Goal: Task Accomplishment & Management: Complete application form

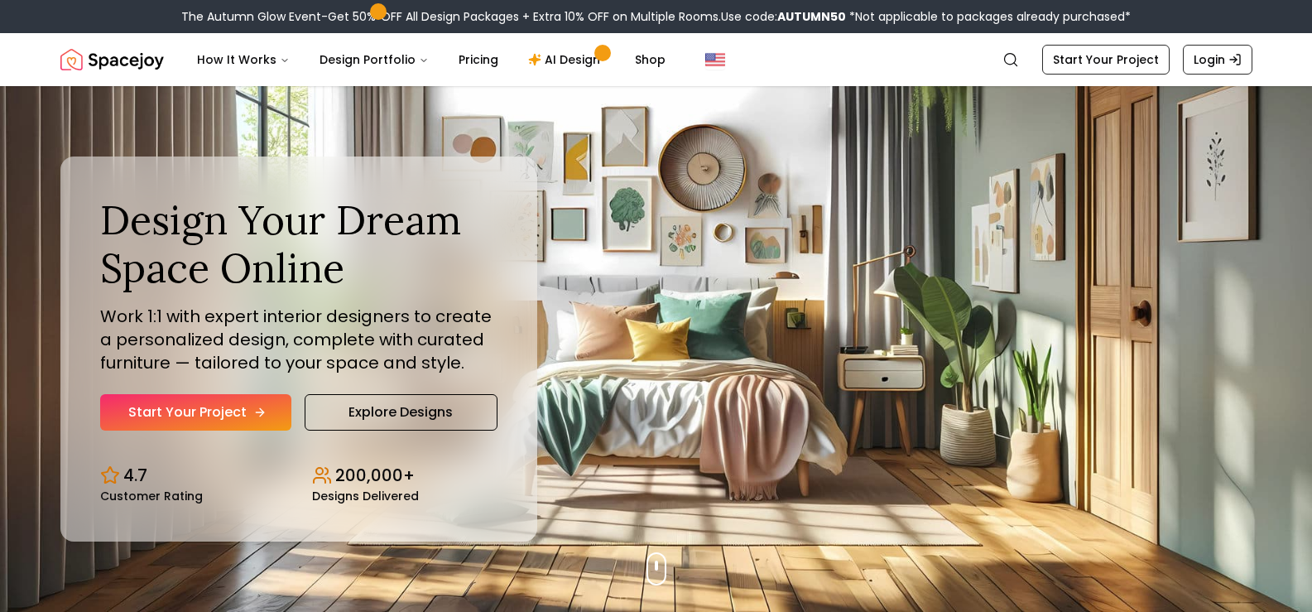
click at [246, 409] on link "Start Your Project" at bounding box center [195, 412] width 191 height 36
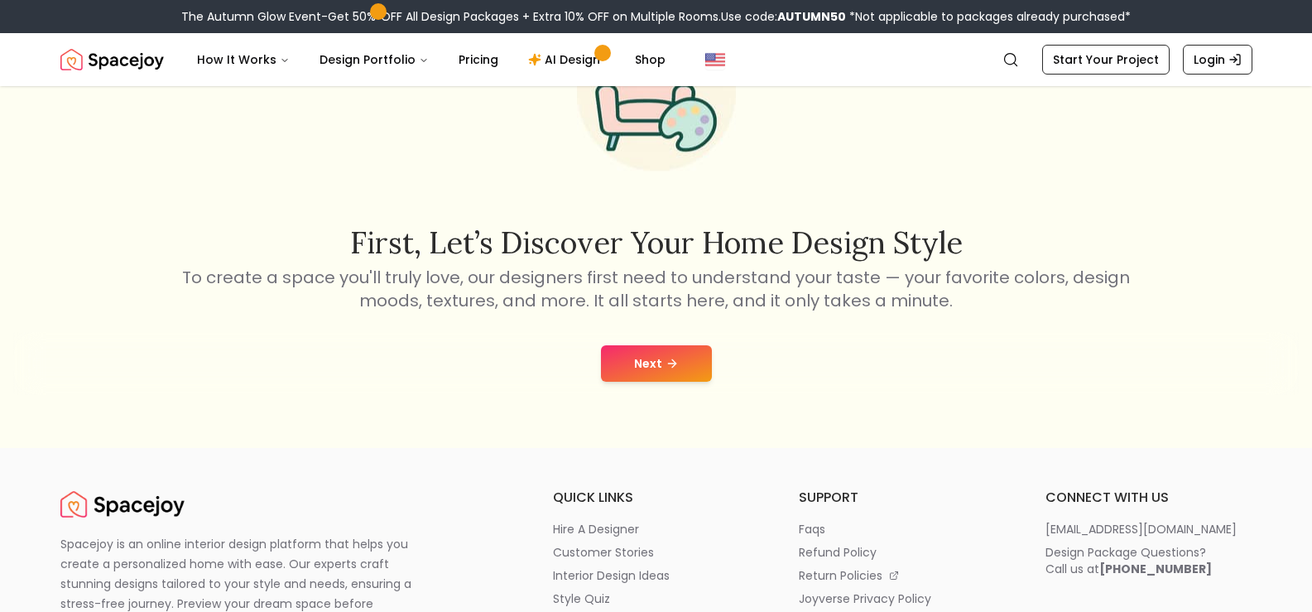
scroll to position [166, 0]
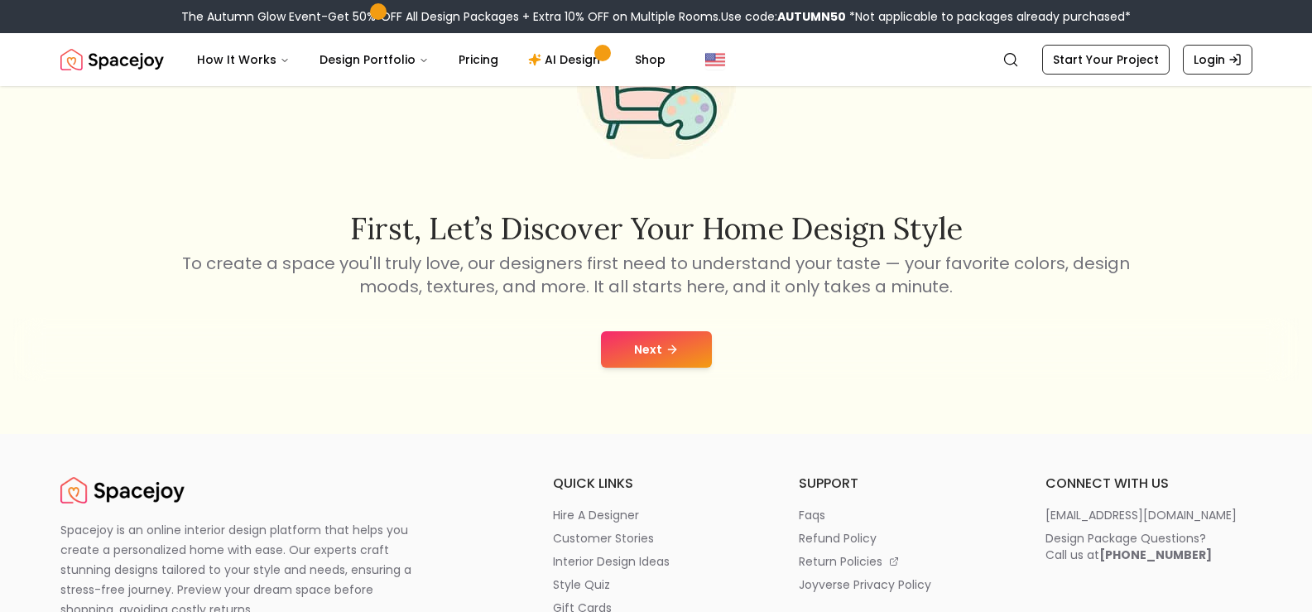
click at [650, 353] on button "Next" at bounding box center [656, 349] width 111 height 36
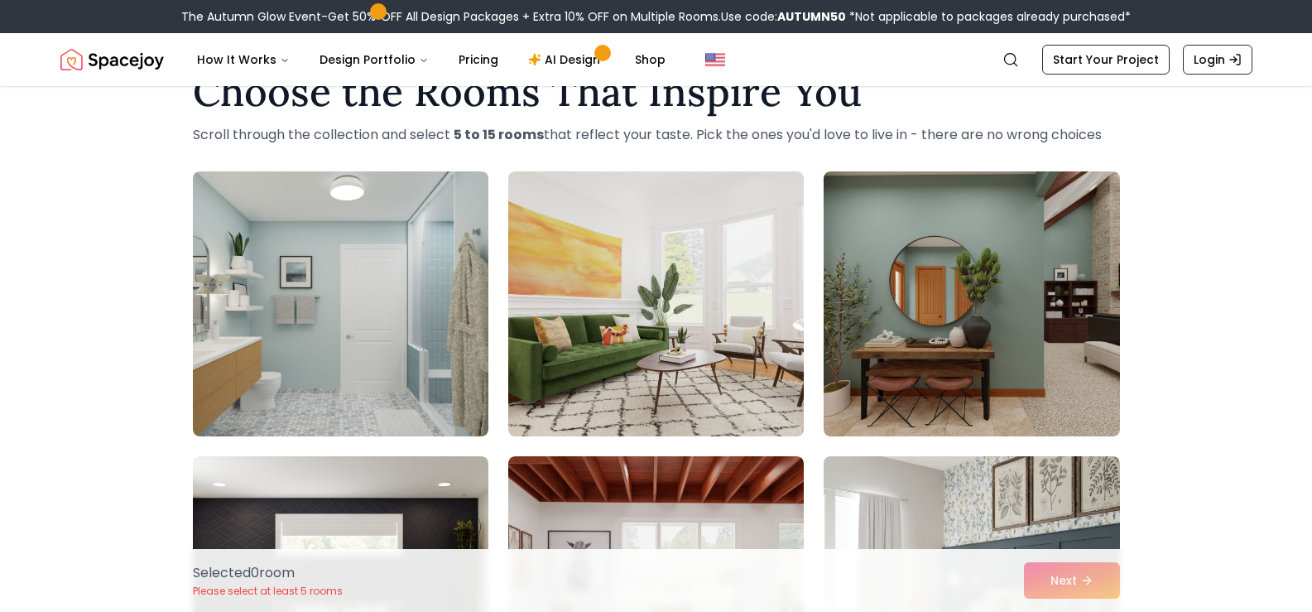
scroll to position [166, 0]
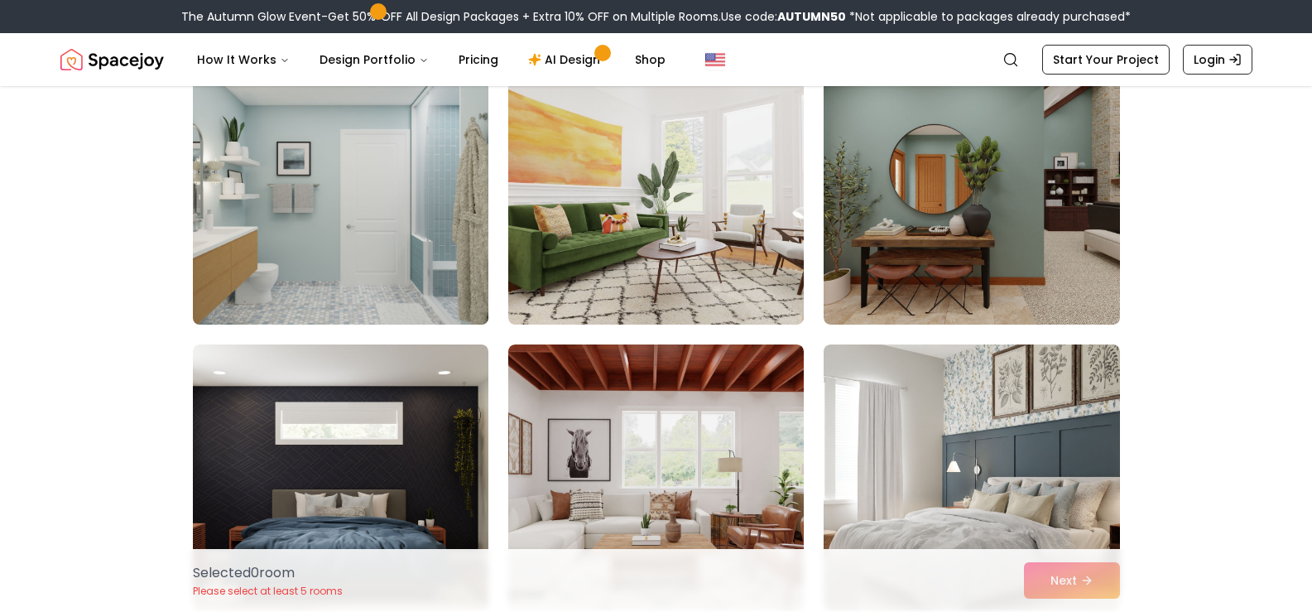
click at [338, 247] on img at bounding box center [340, 192] width 310 height 278
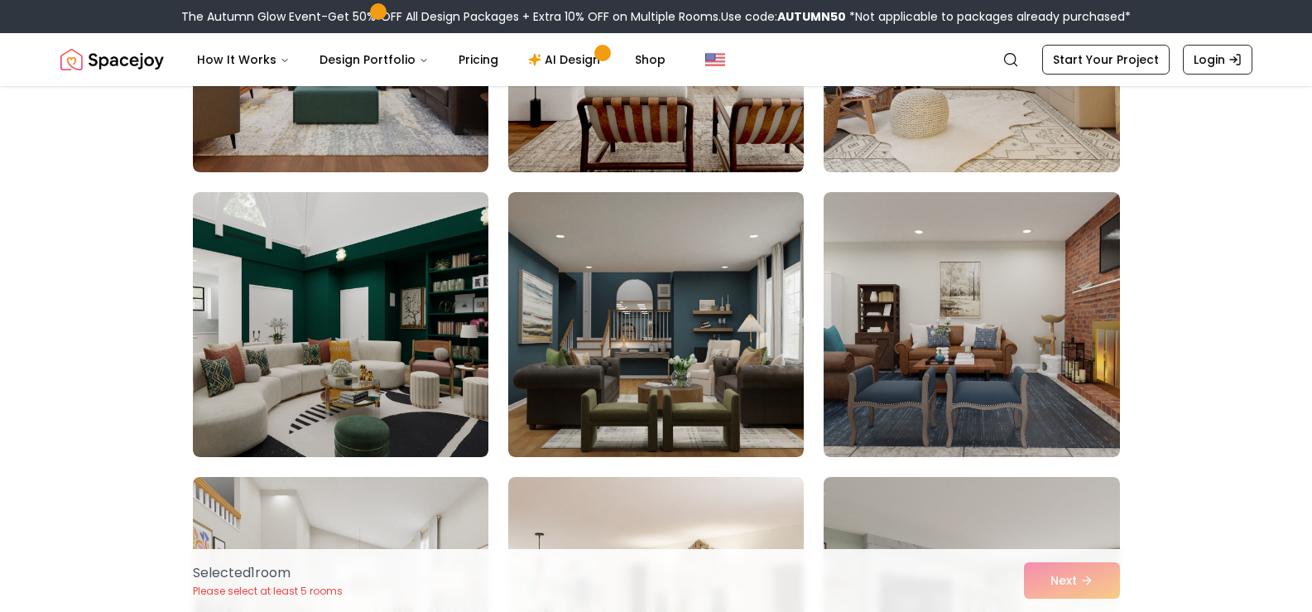
scroll to position [910, 0]
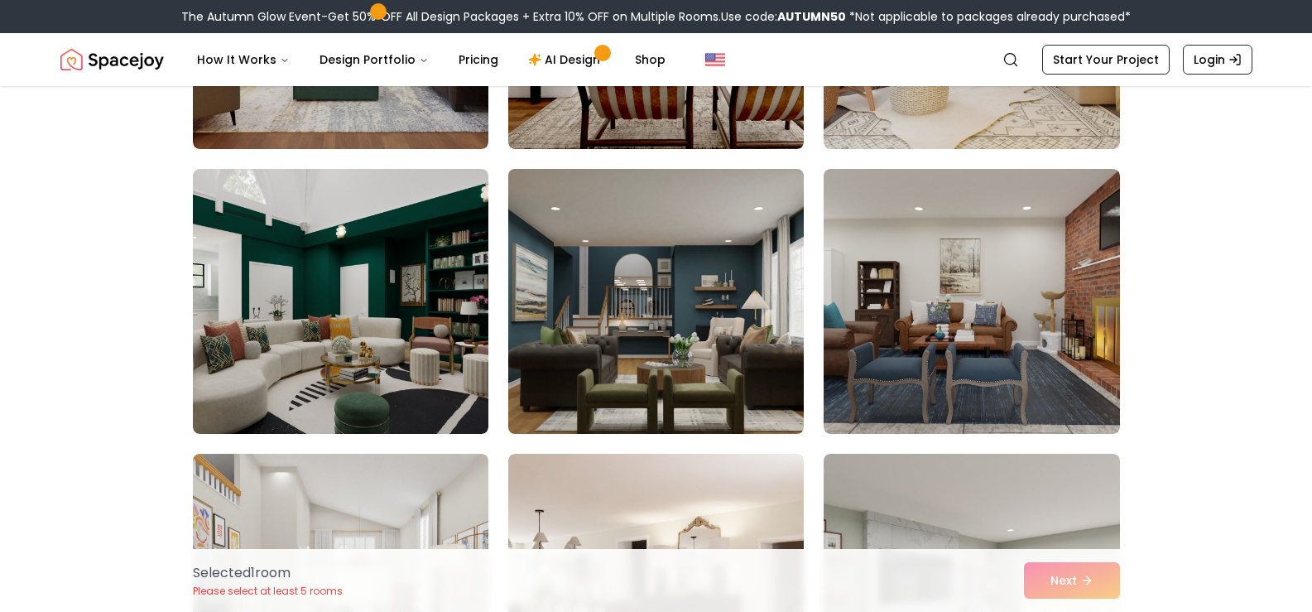
click at [592, 286] on img at bounding box center [656, 301] width 310 height 278
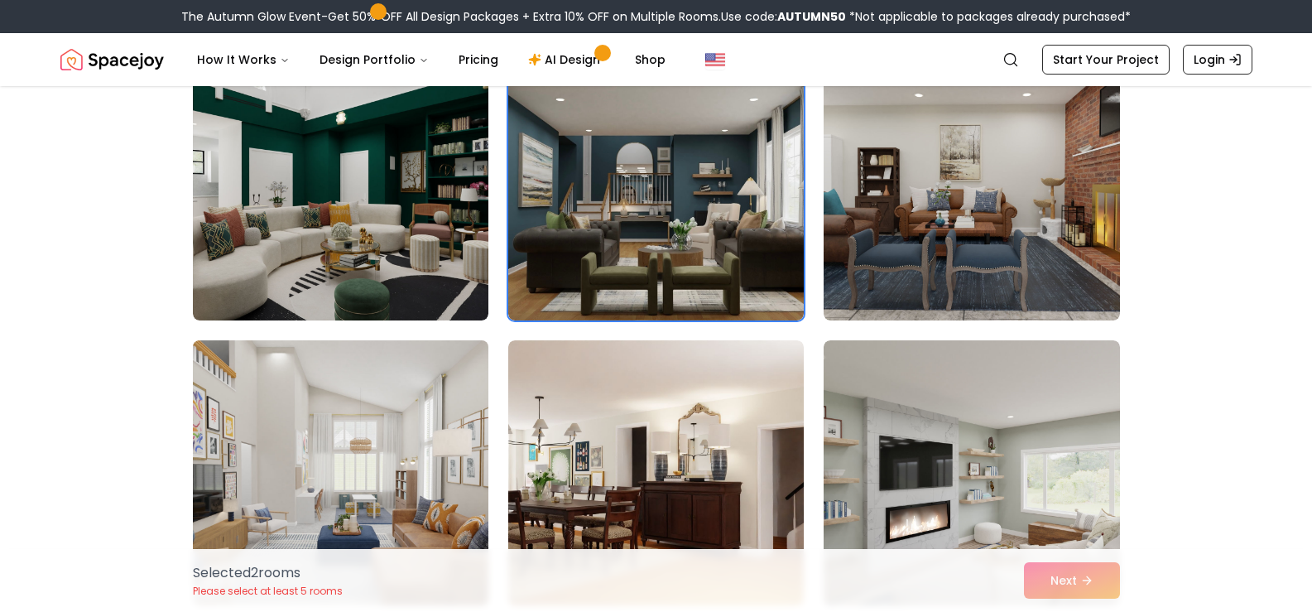
scroll to position [1159, 0]
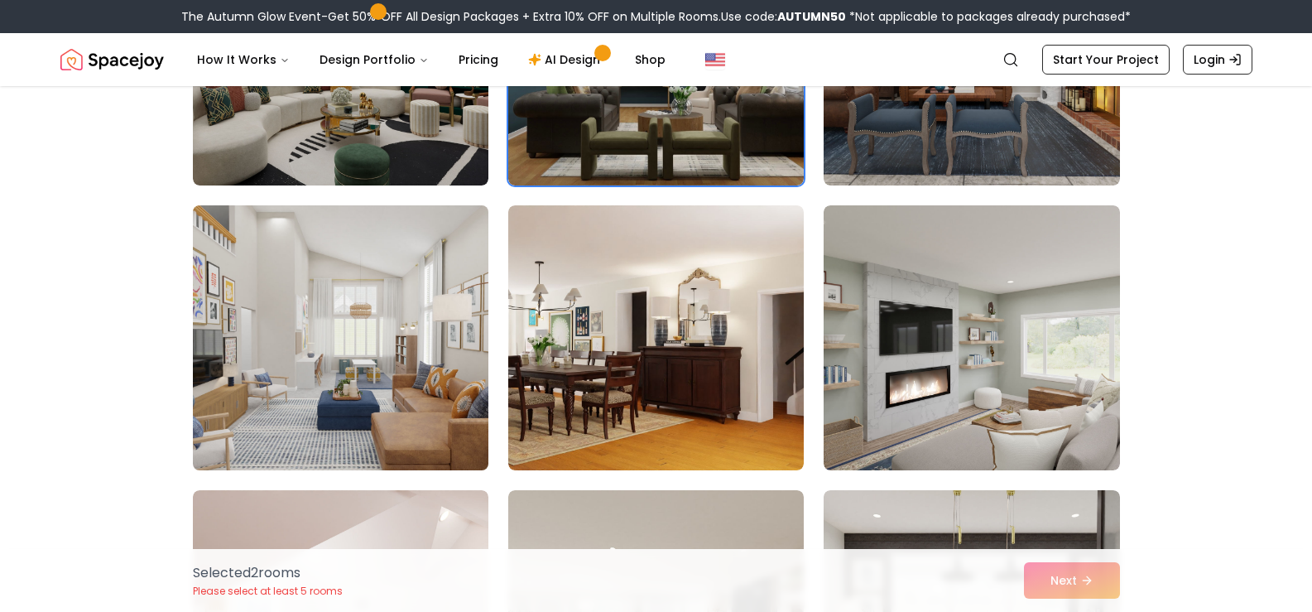
click at [361, 353] on img at bounding box center [340, 338] width 310 height 278
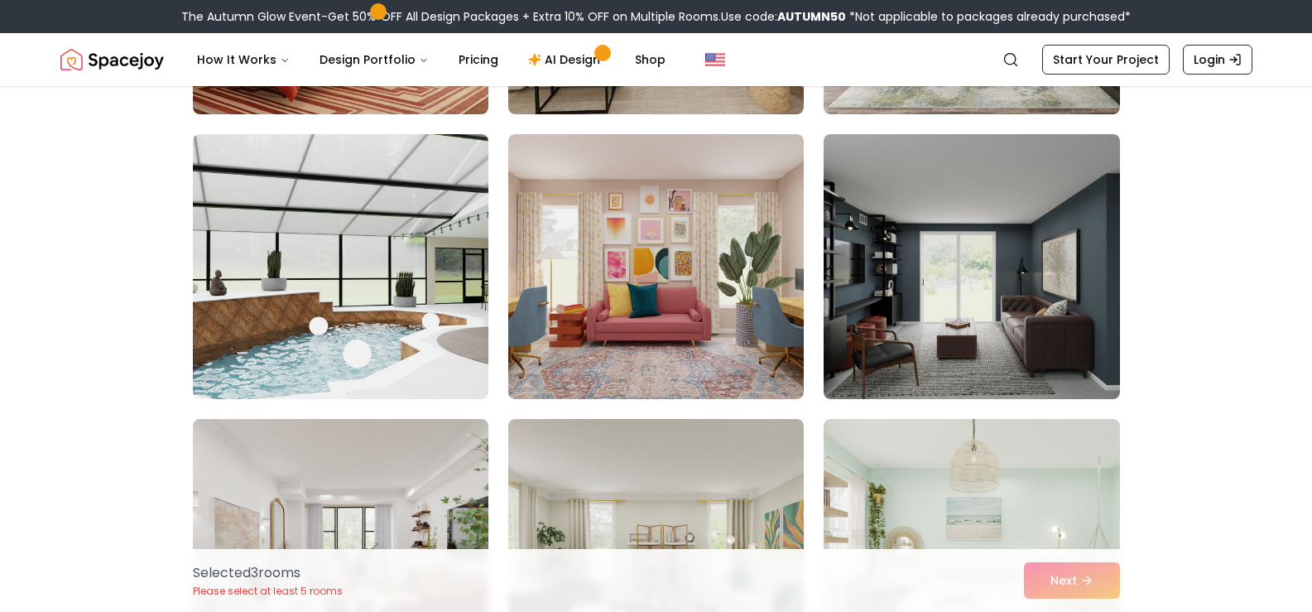
scroll to position [1821, 0]
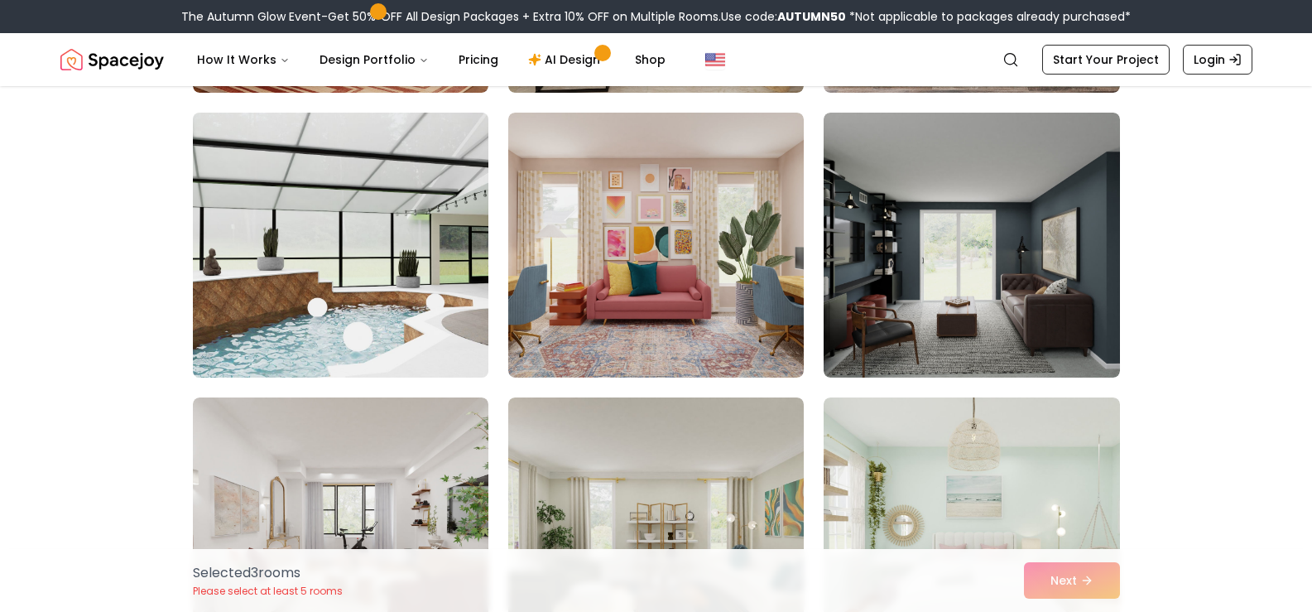
click at [295, 282] on img at bounding box center [340, 245] width 310 height 278
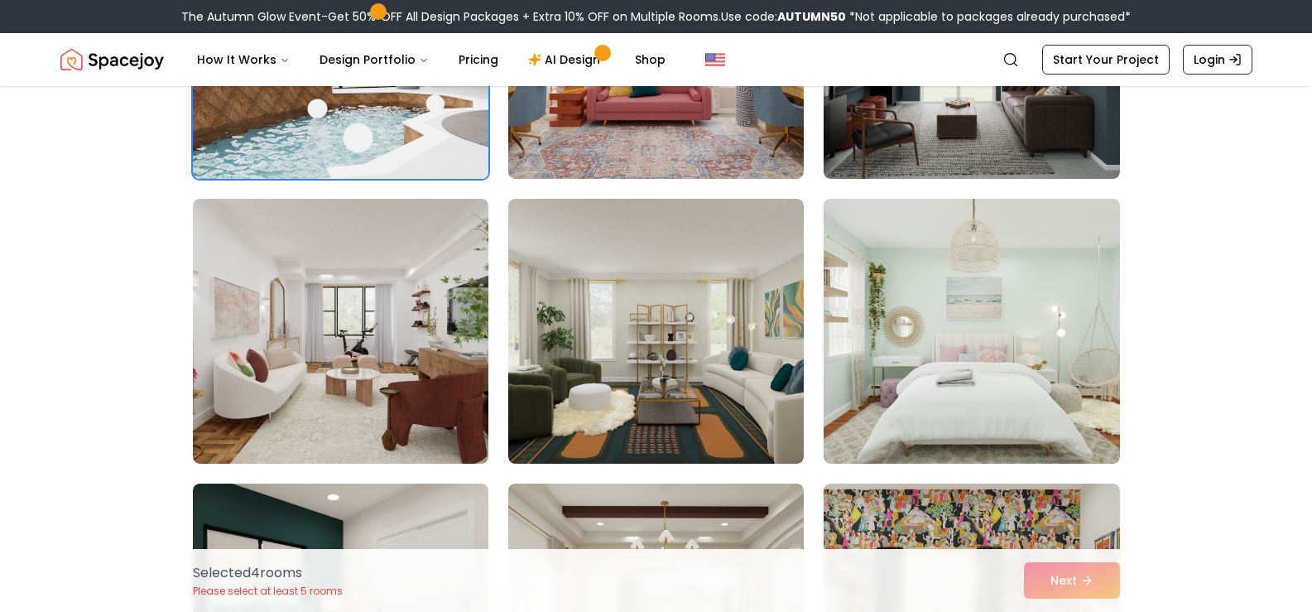
scroll to position [2069, 0]
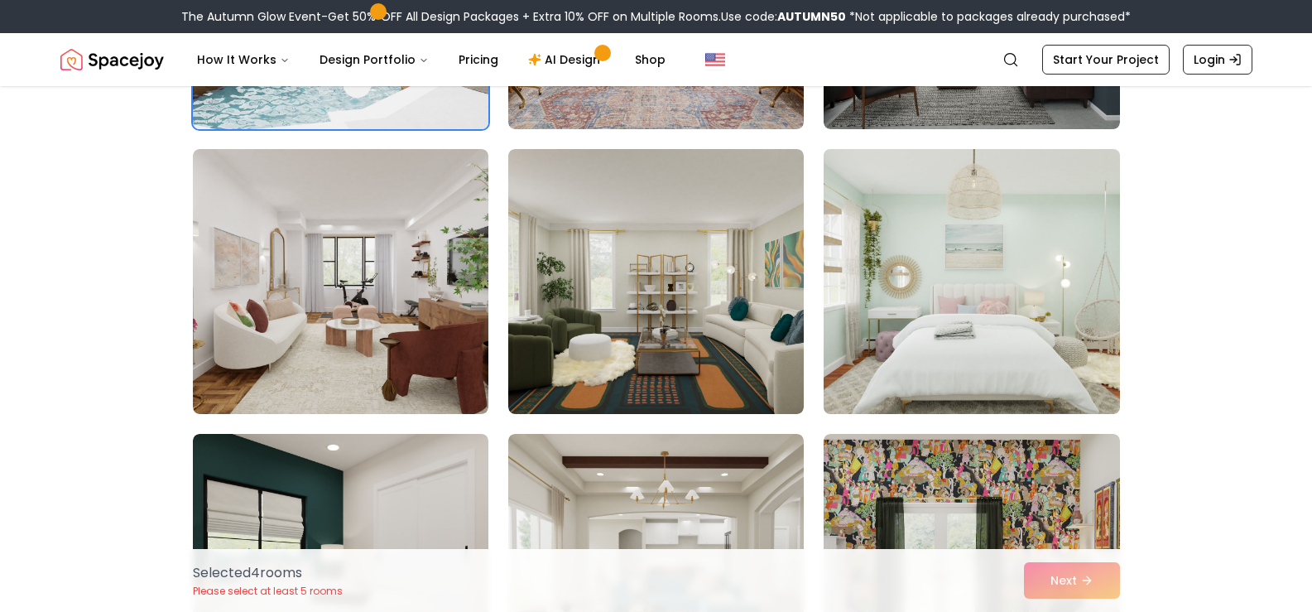
click at [1013, 274] on img at bounding box center [971, 281] width 310 height 278
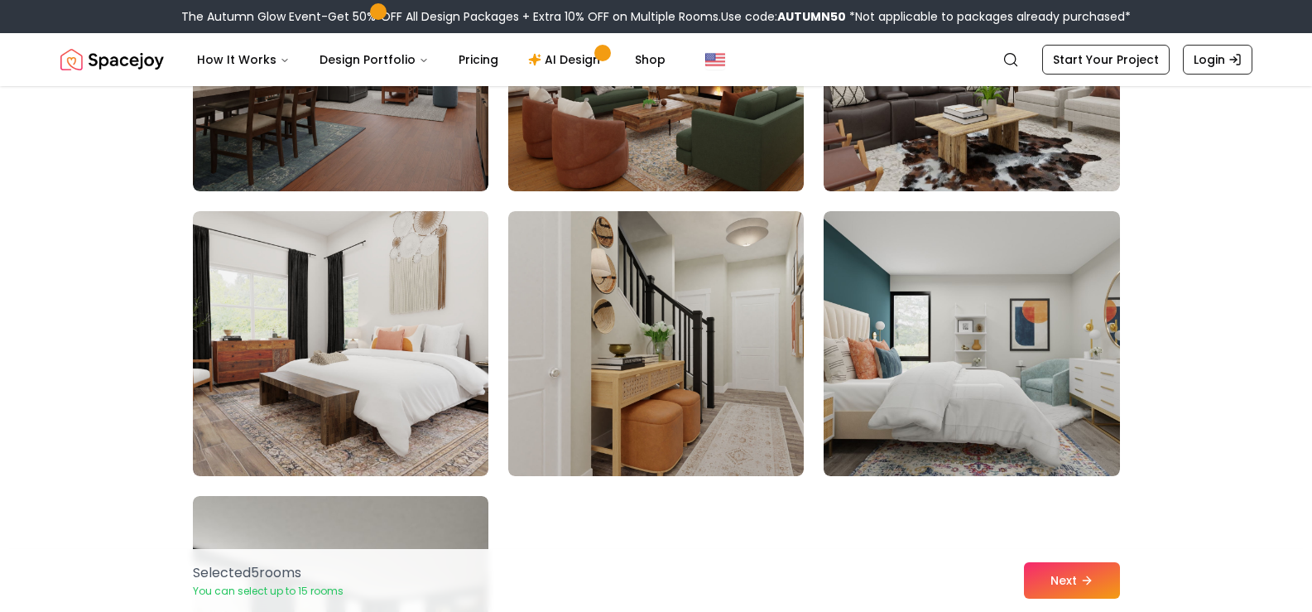
scroll to position [3476, 0]
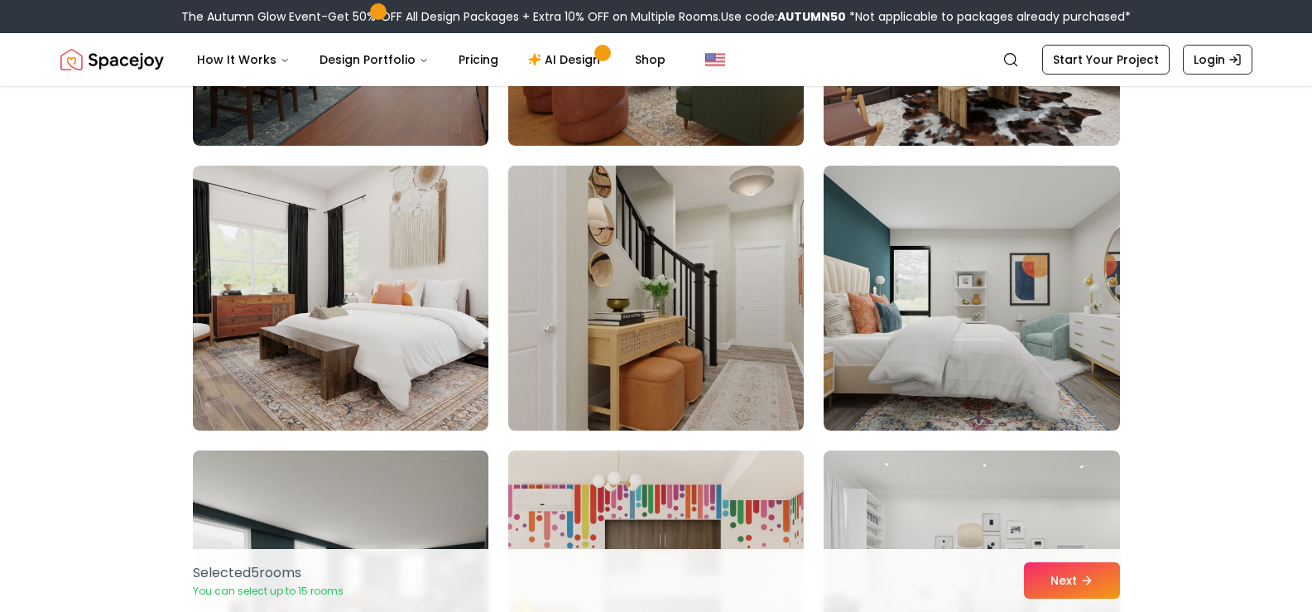
click at [573, 294] on img at bounding box center [656, 298] width 310 height 278
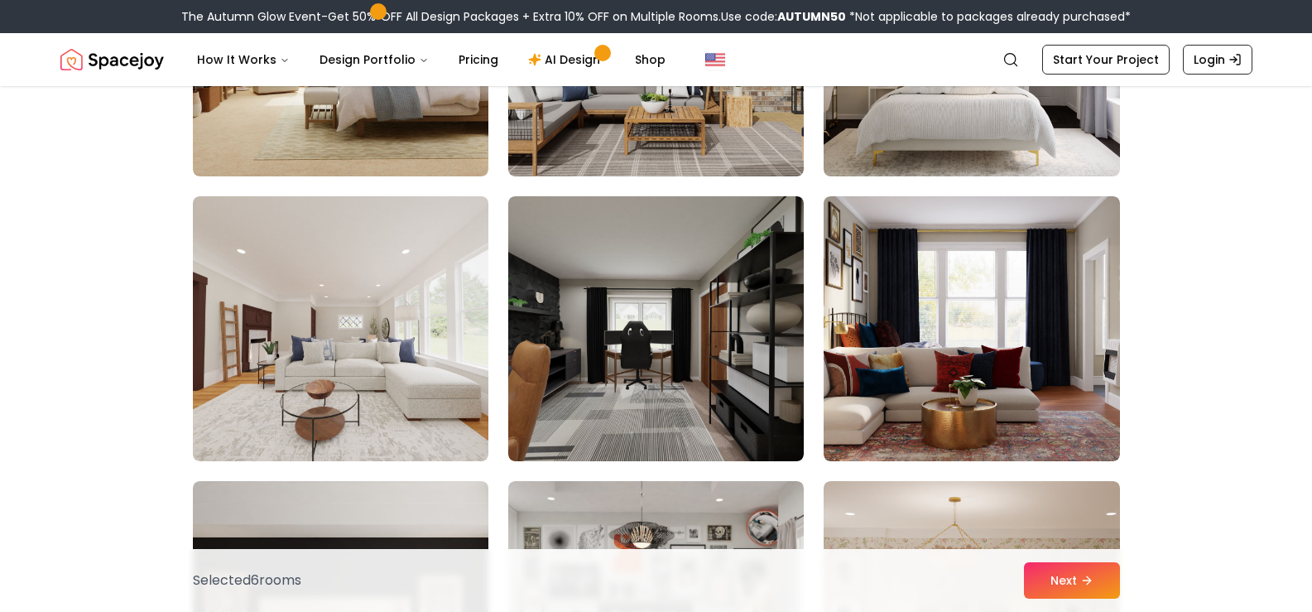
scroll to position [4634, 0]
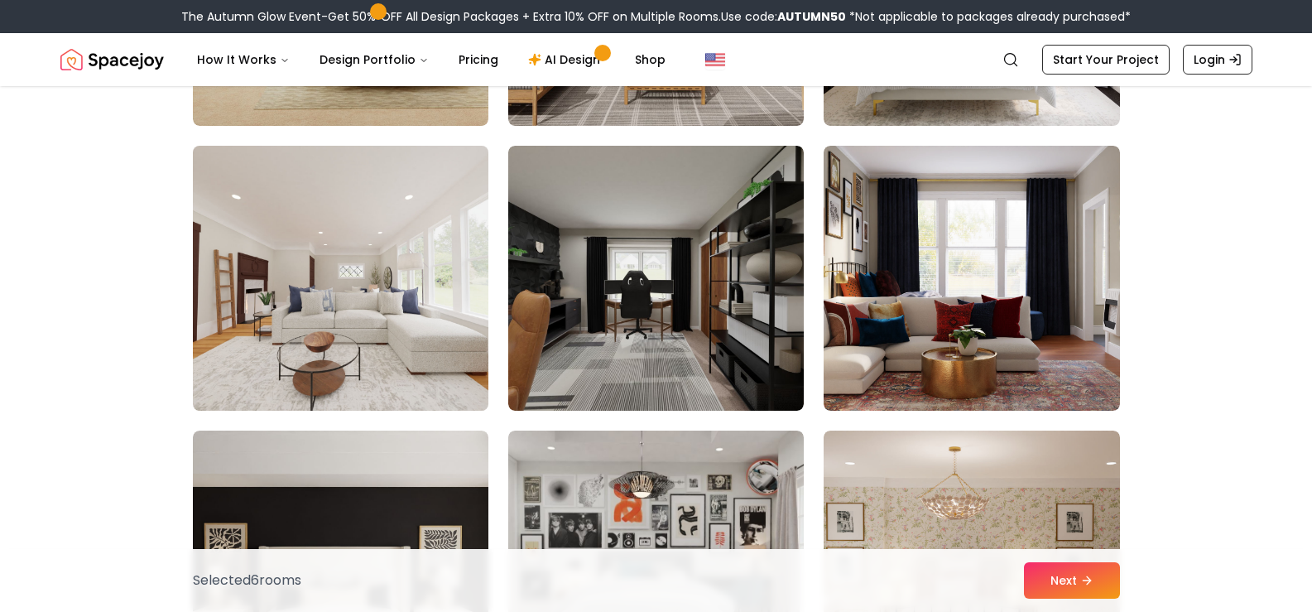
click at [328, 306] on img at bounding box center [340, 278] width 310 height 278
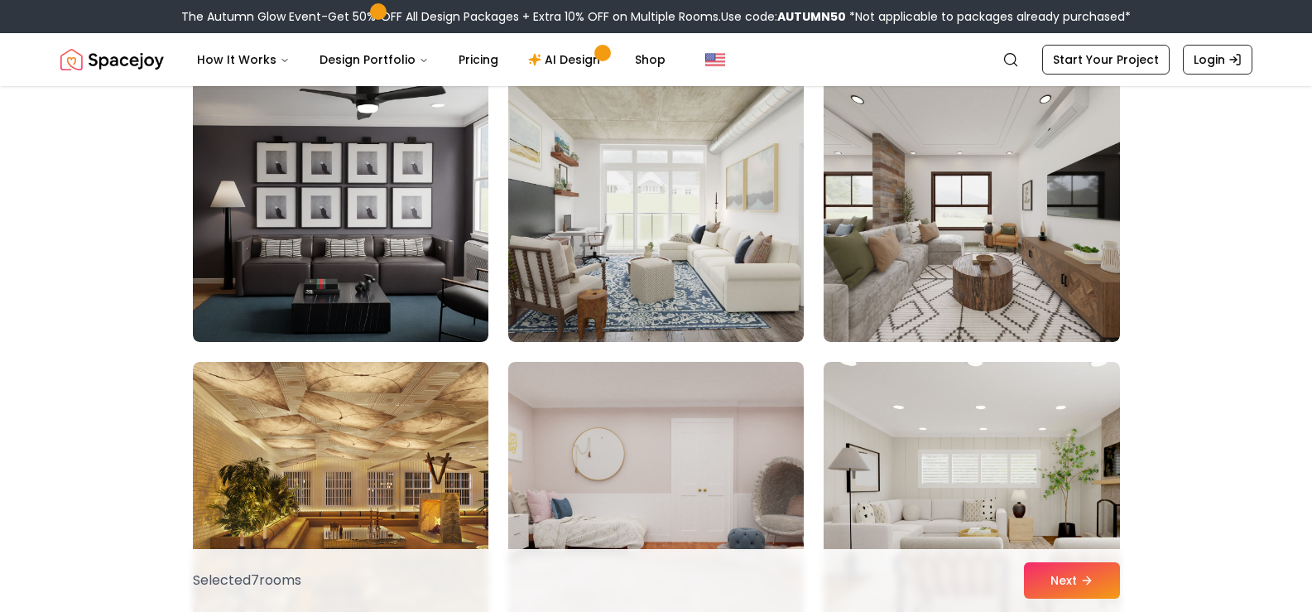
scroll to position [5462, 0]
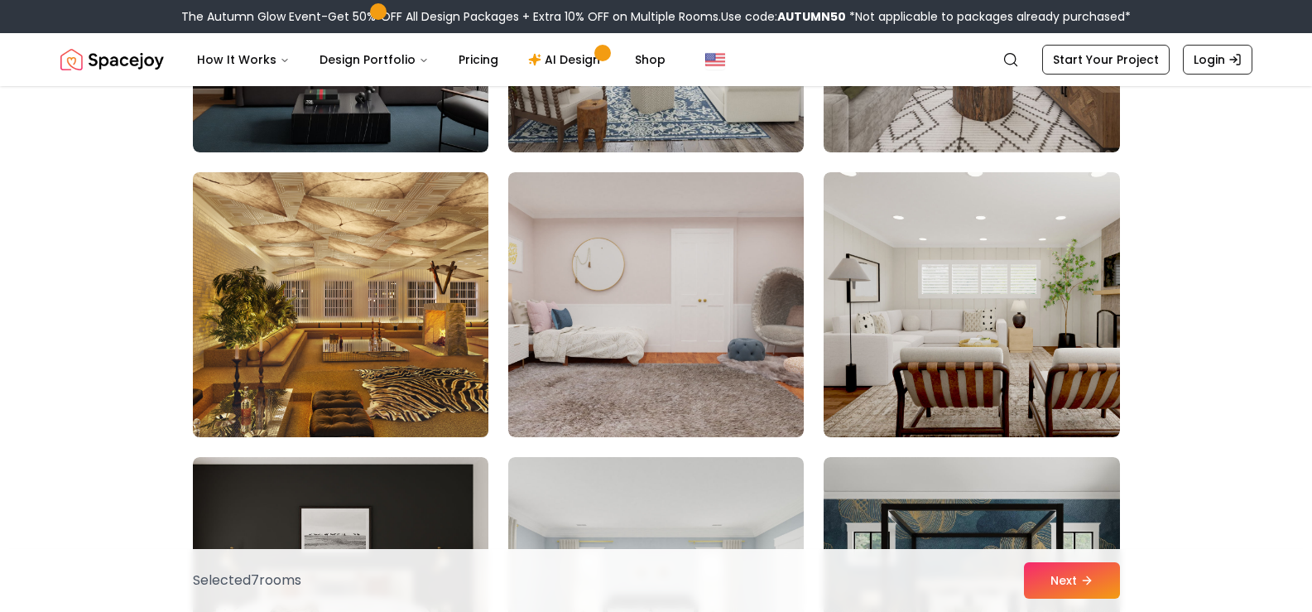
click at [327, 350] on img at bounding box center [340, 305] width 310 height 278
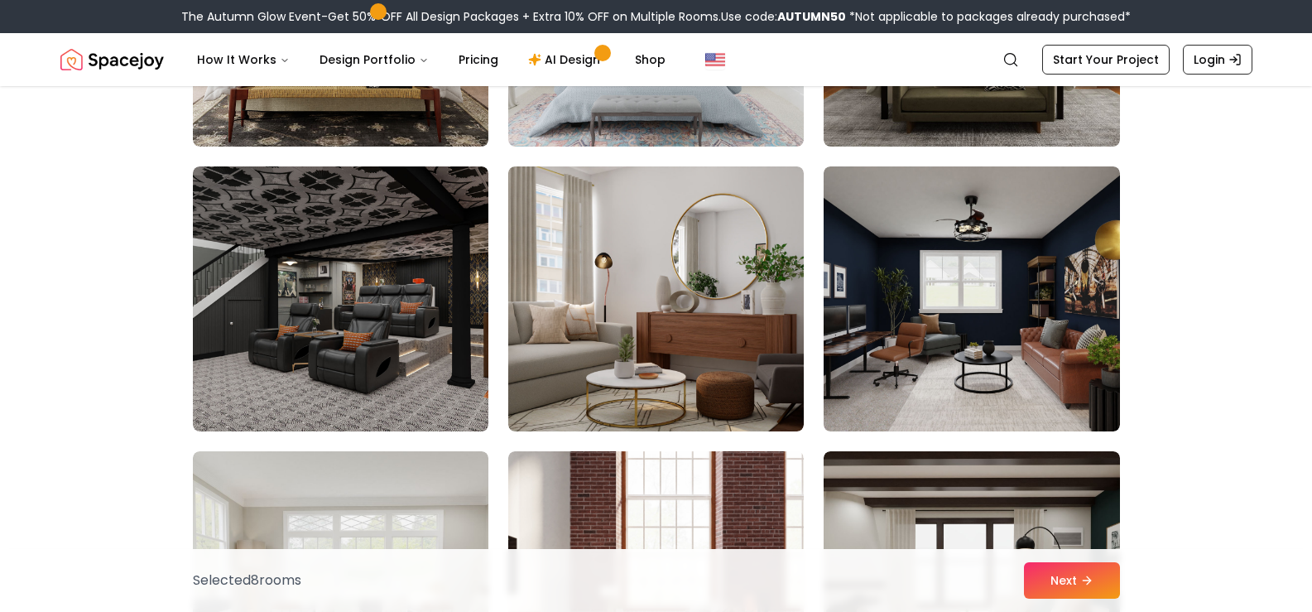
scroll to position [6041, 0]
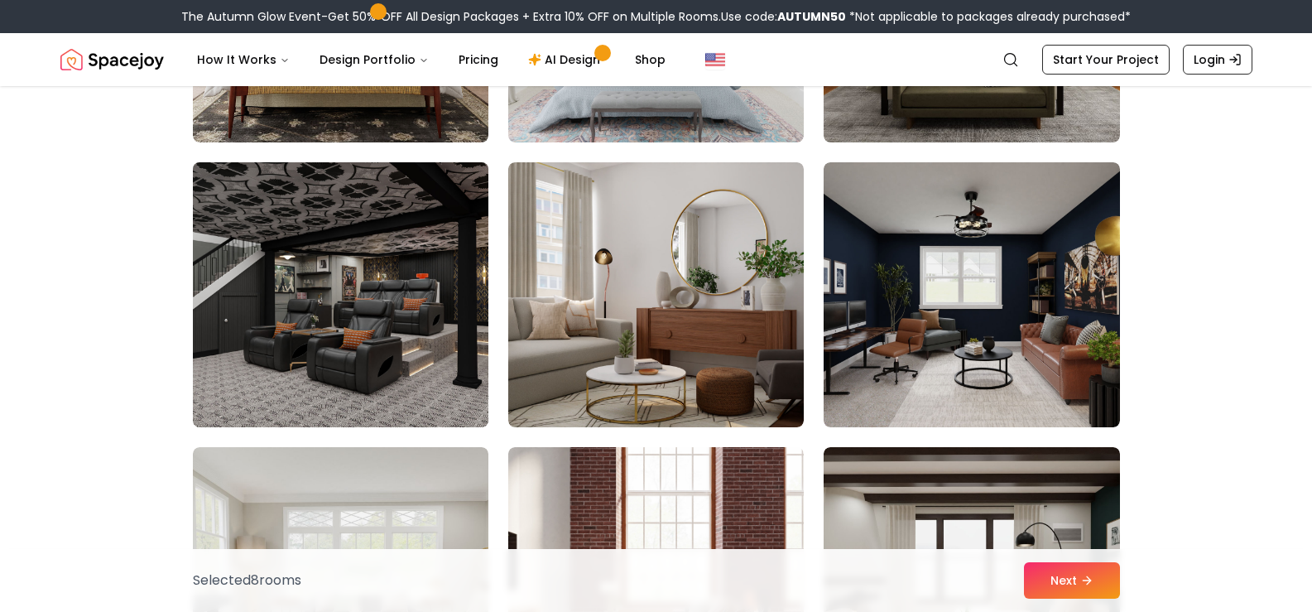
click at [307, 323] on img at bounding box center [340, 295] width 310 height 278
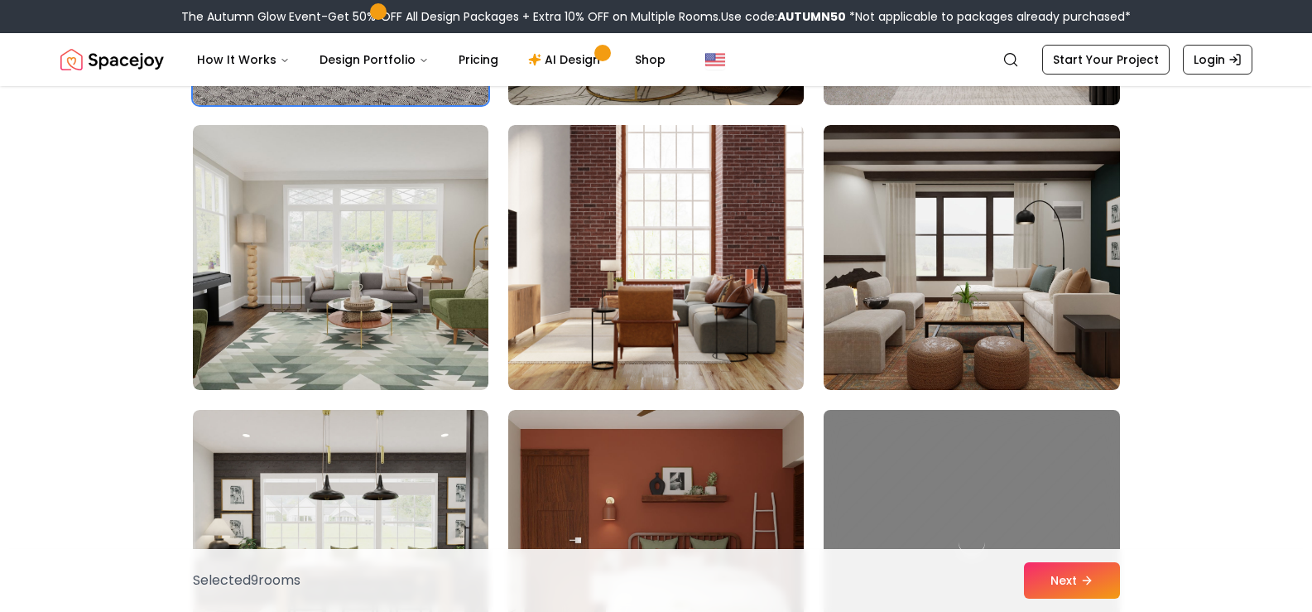
scroll to position [6372, 0]
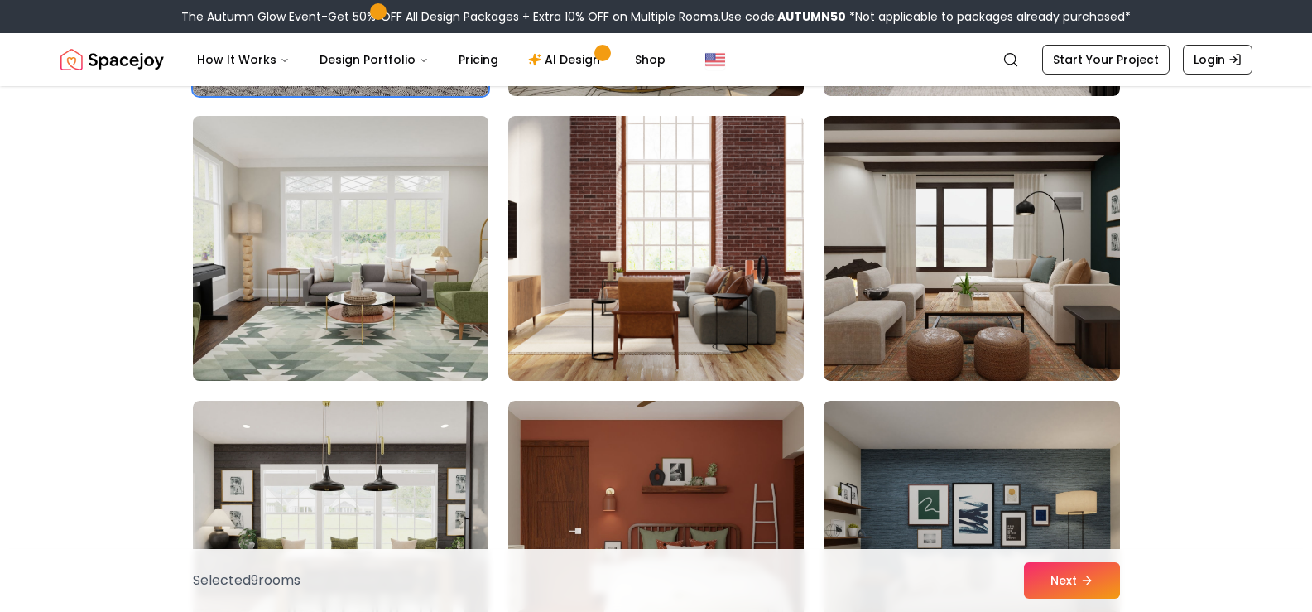
click at [305, 309] on img at bounding box center [340, 248] width 310 height 278
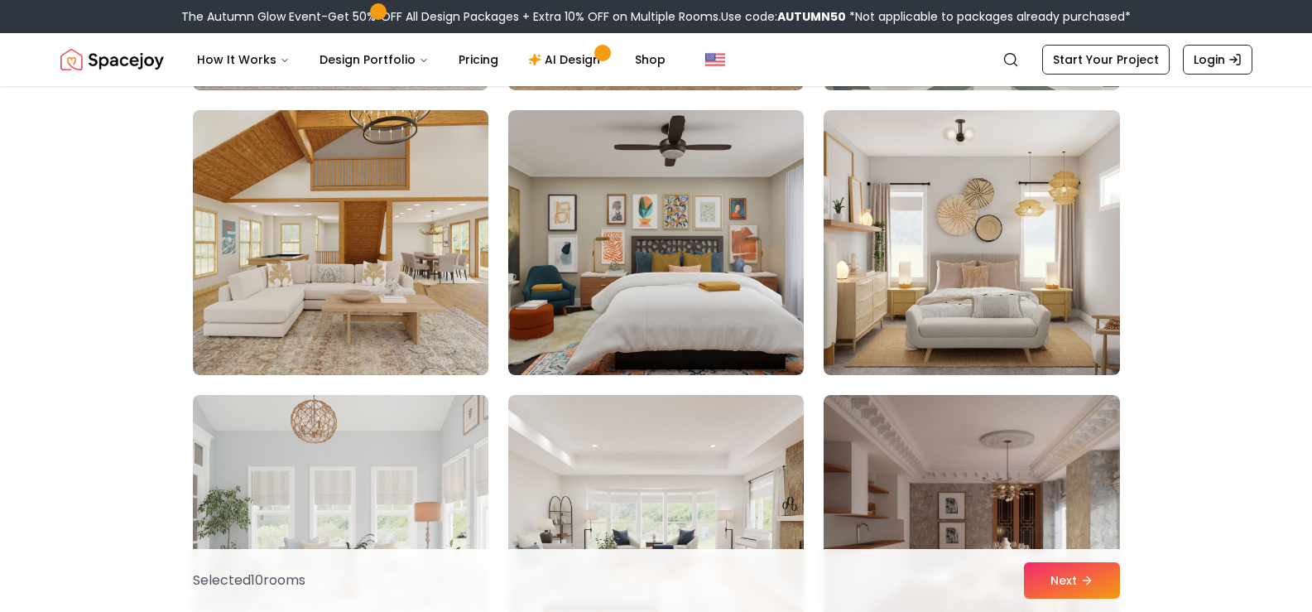
scroll to position [8110, 0]
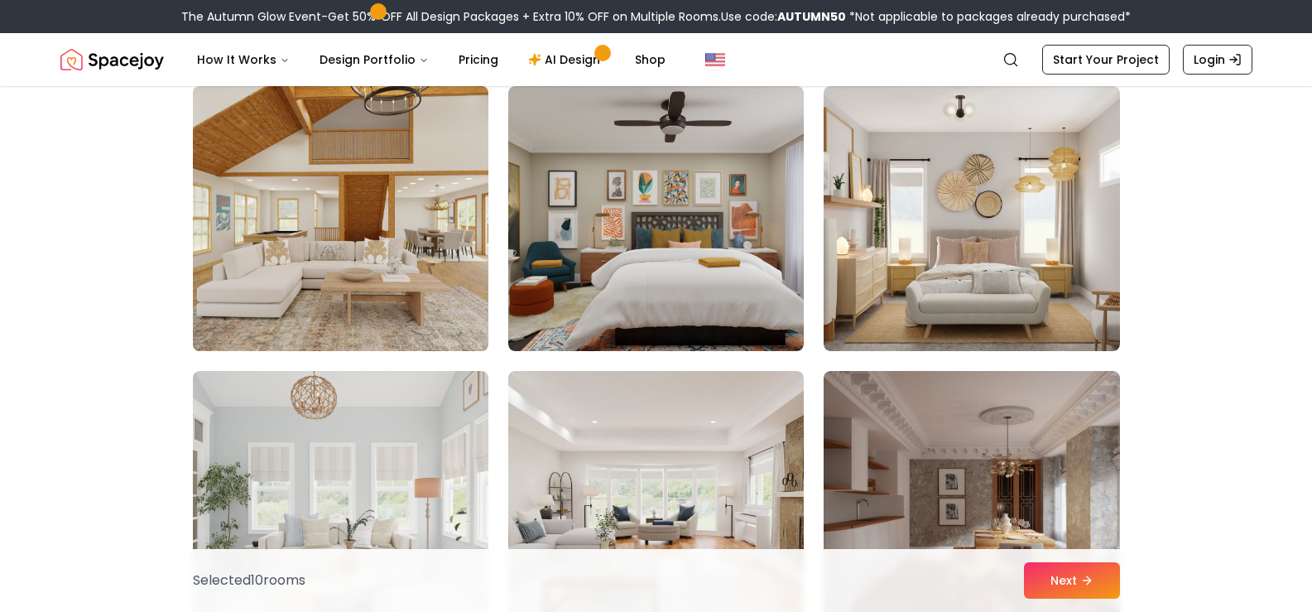
click at [281, 271] on img at bounding box center [340, 218] width 310 height 278
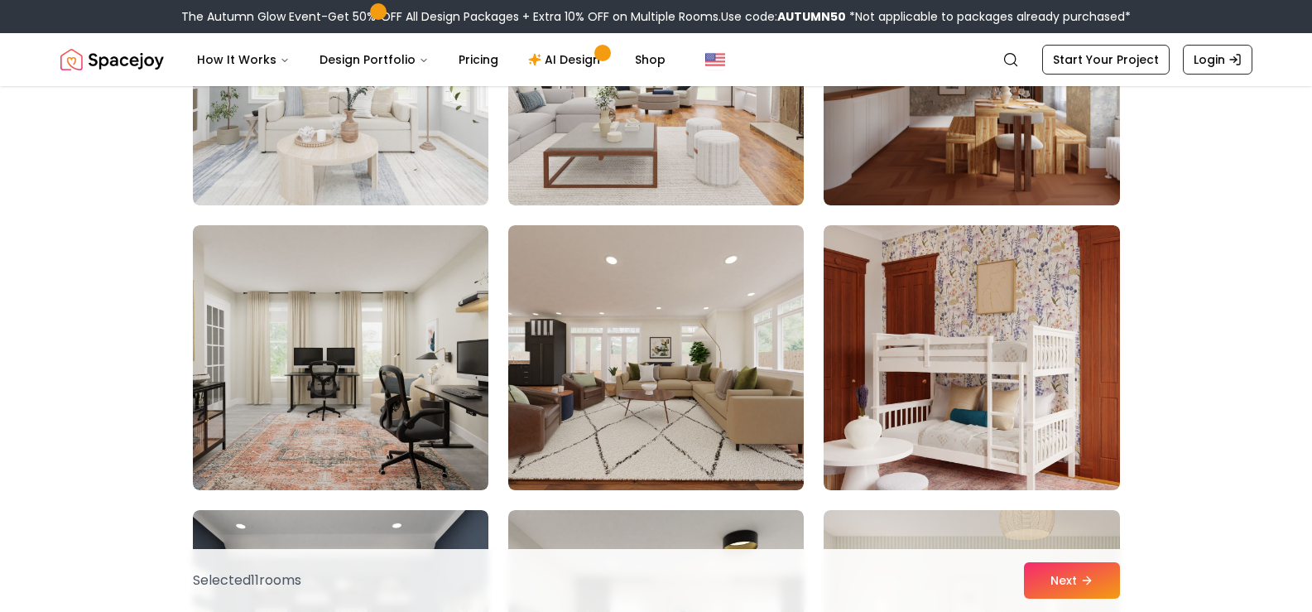
scroll to position [8607, 0]
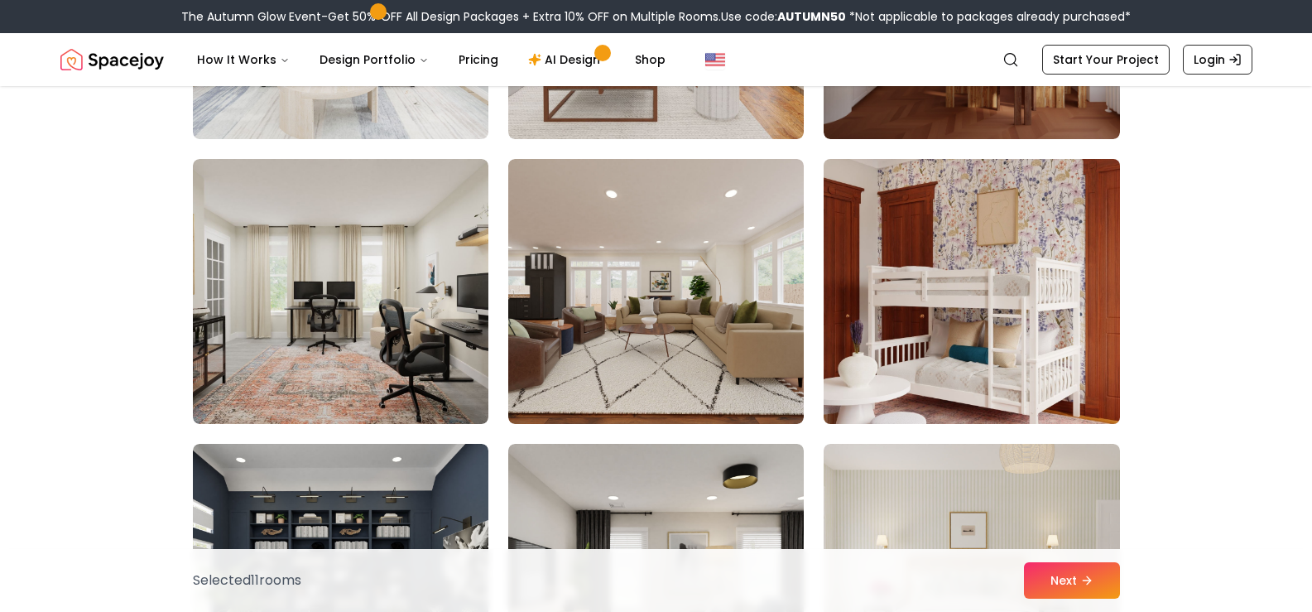
click at [960, 344] on img at bounding box center [971, 291] width 310 height 278
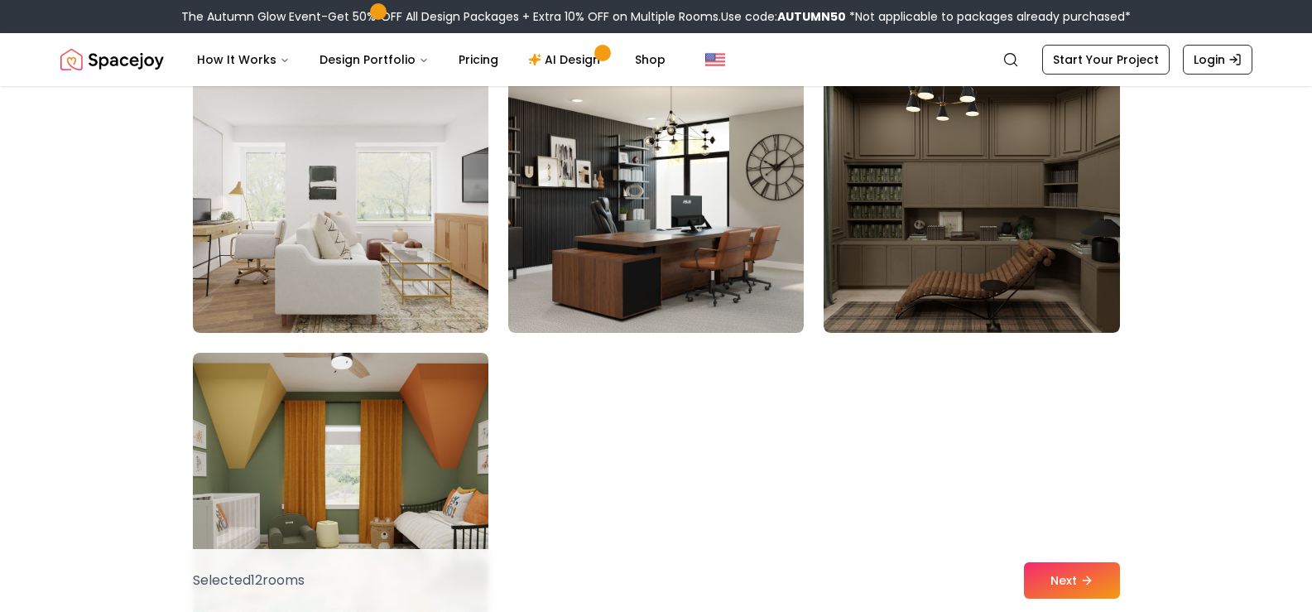
scroll to position [9269, 0]
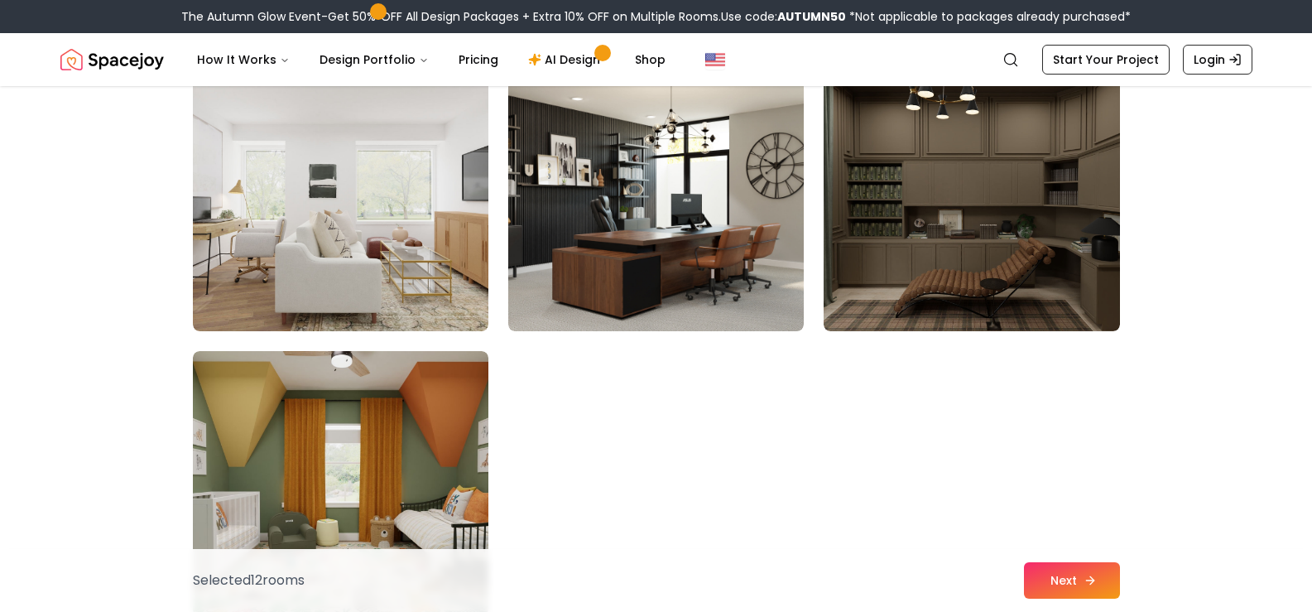
click at [1057, 577] on button "Next" at bounding box center [1072, 580] width 96 height 36
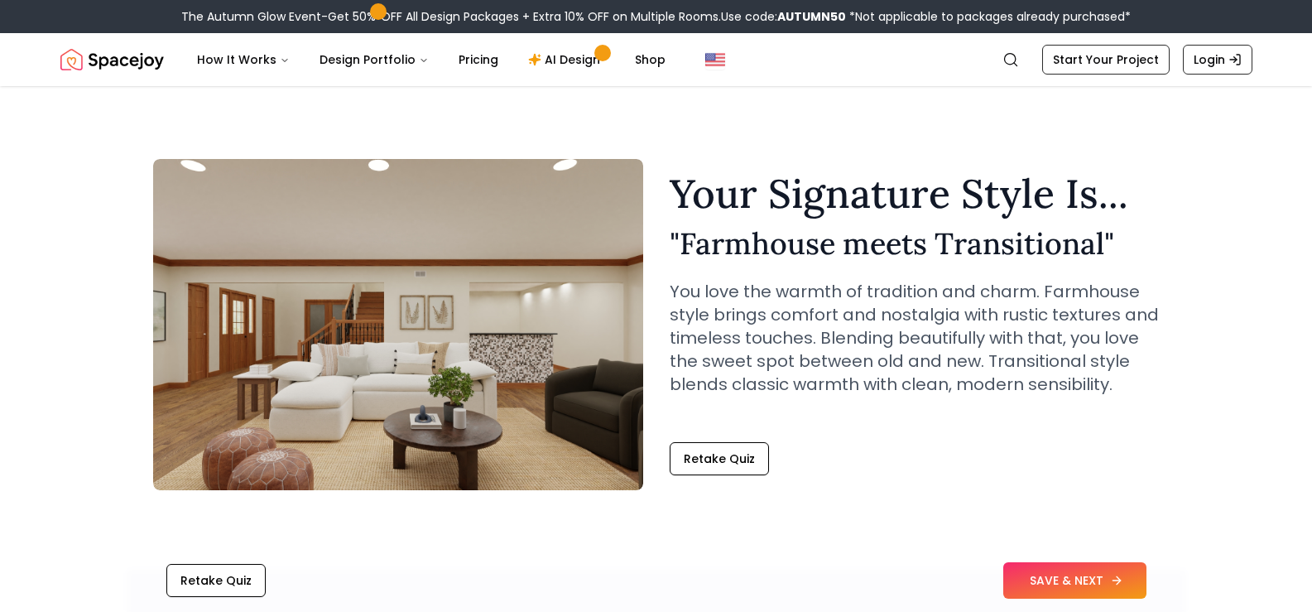
click at [1082, 579] on button "SAVE & NEXT" at bounding box center [1074, 580] width 143 height 36
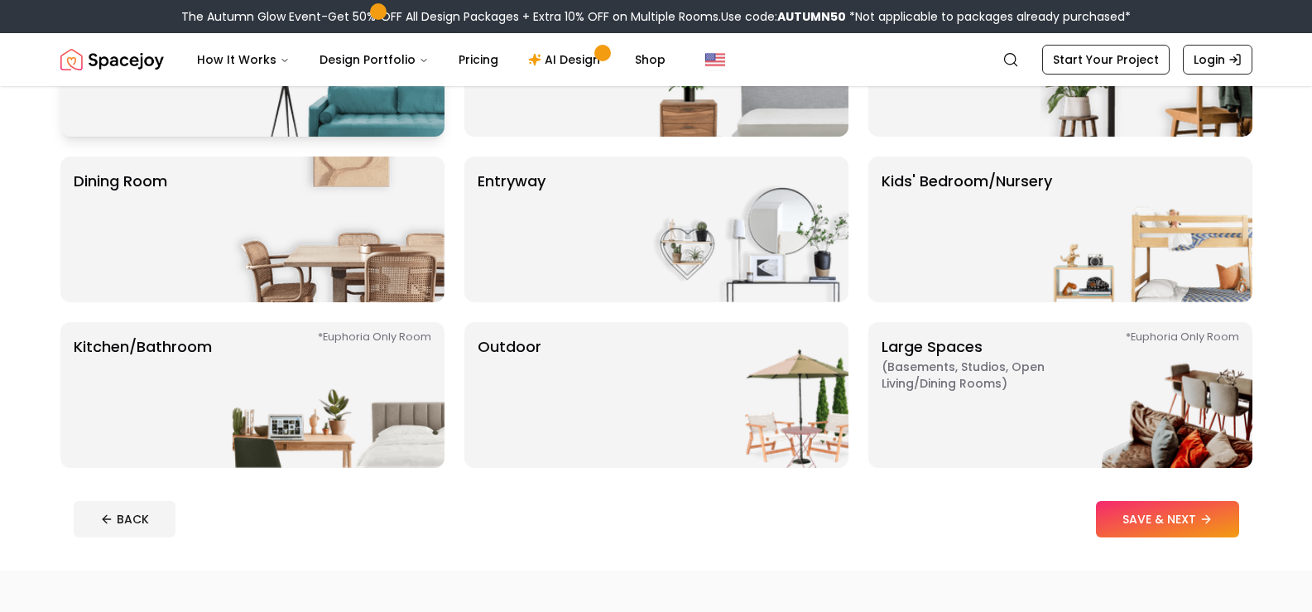
scroll to position [166, 0]
